Goal: Navigation & Orientation: Find specific page/section

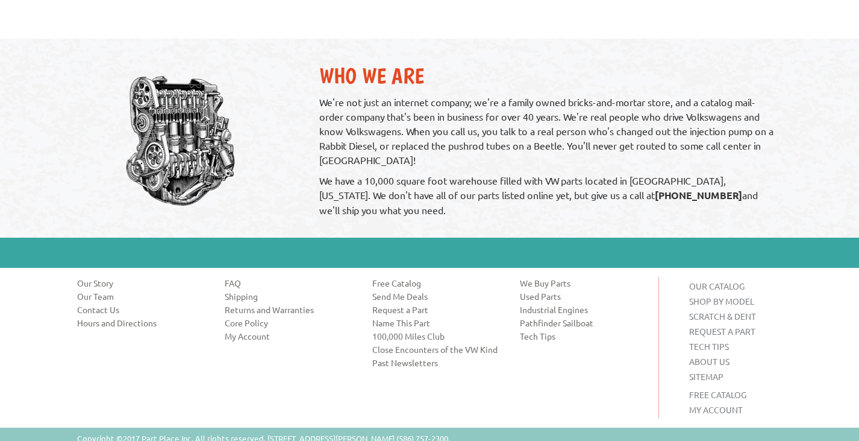
scroll to position [844, 0]
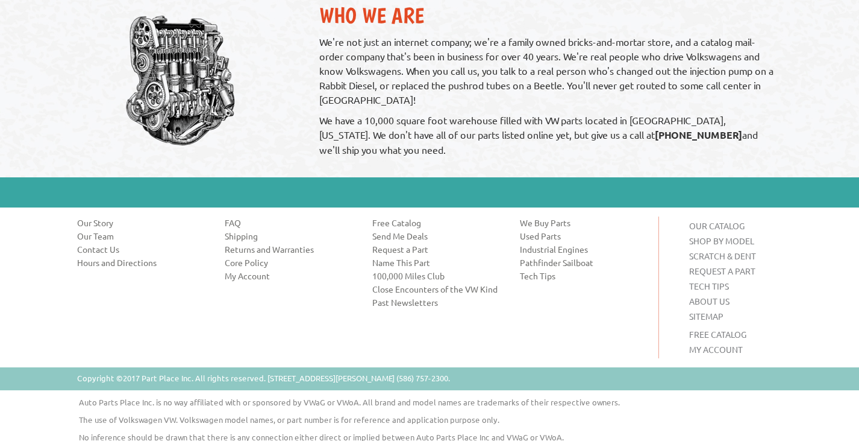
click at [712, 298] on link "ABOUT US" at bounding box center [709, 300] width 40 height 11
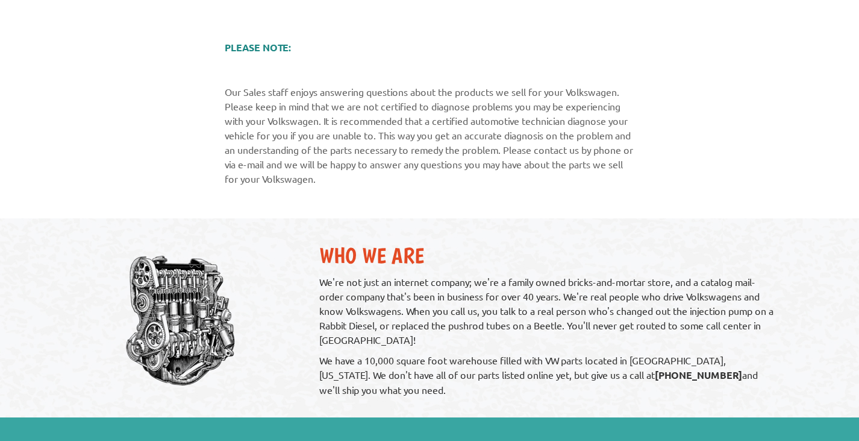
scroll to position [1446, 0]
